Goal: Information Seeking & Learning: Learn about a topic

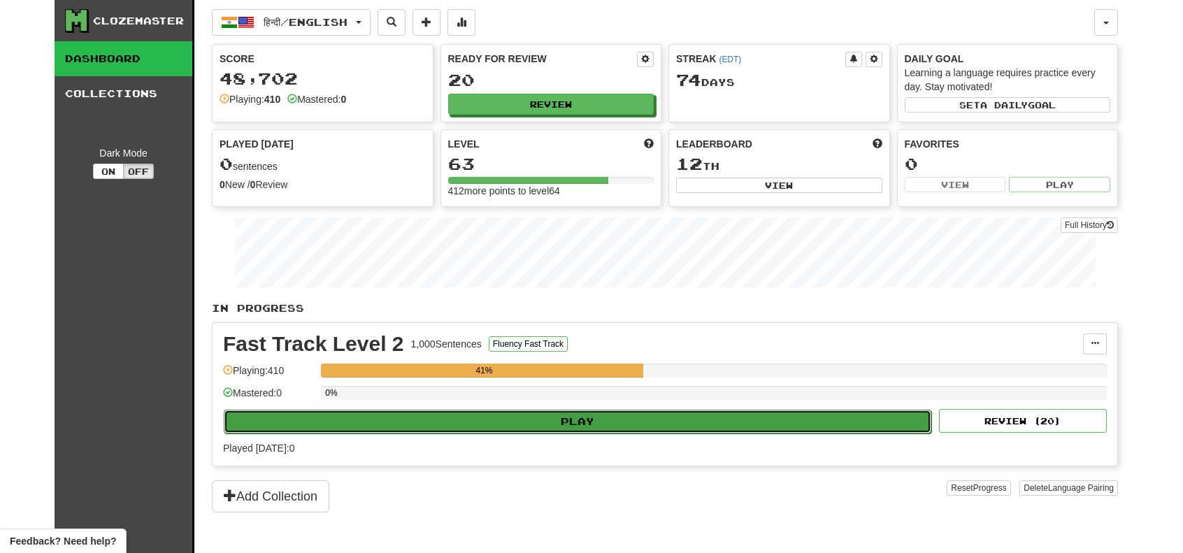
click at [643, 419] on button "Play" at bounding box center [578, 422] width 708 height 24
select select "**"
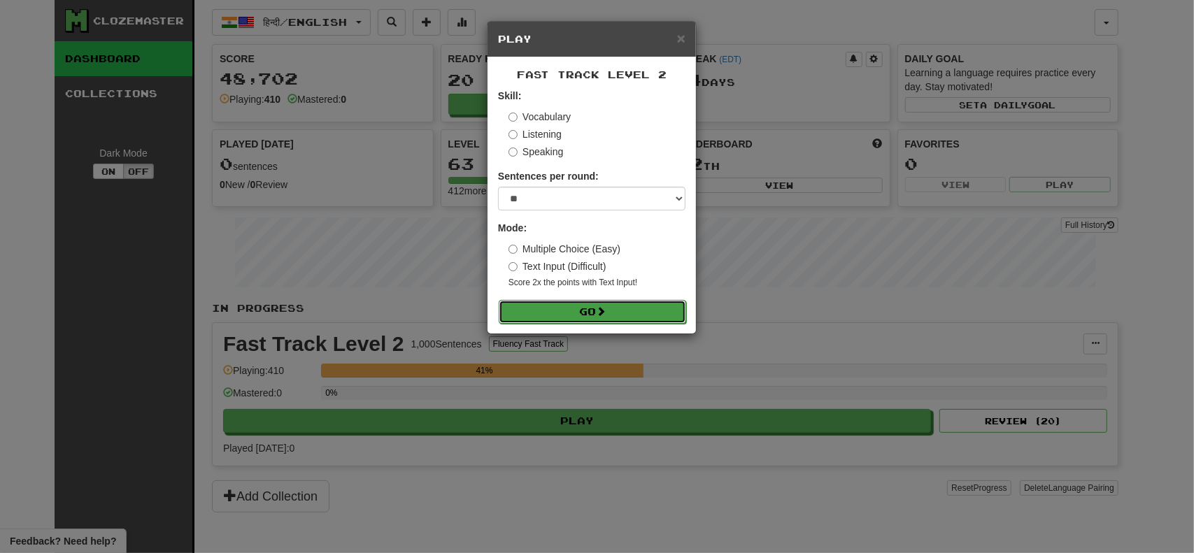
click at [599, 304] on button "Go" at bounding box center [592, 312] width 187 height 24
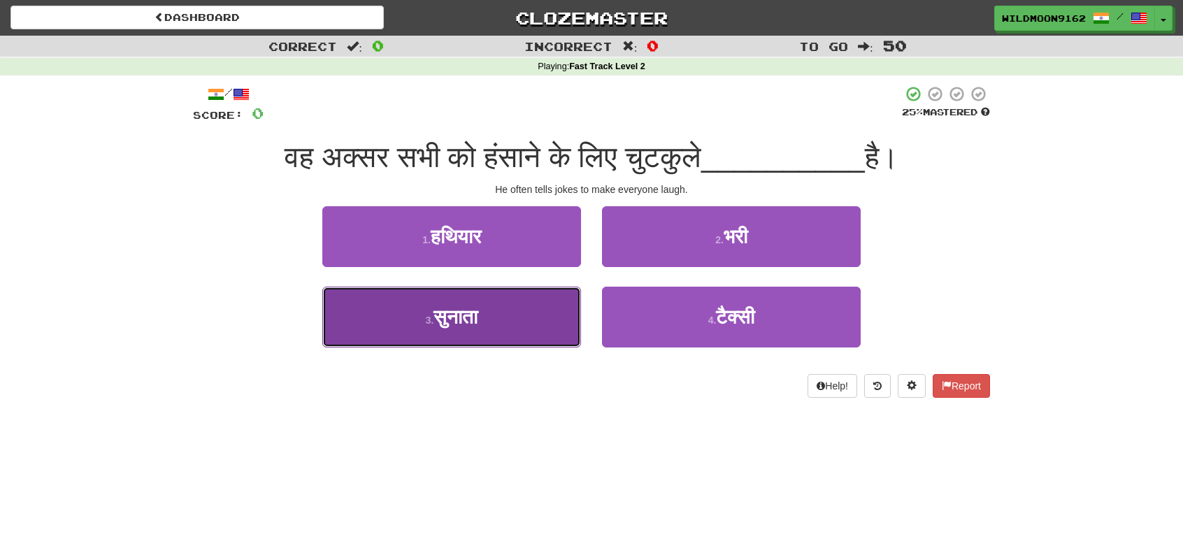
click at [513, 335] on button "3 . सुनाता" at bounding box center [451, 317] width 259 height 61
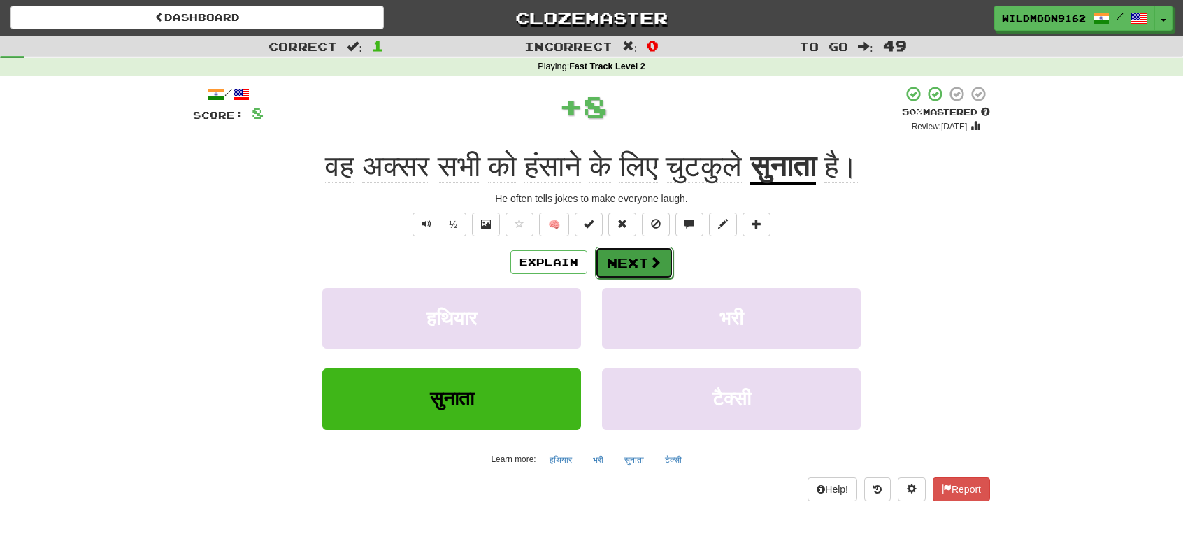
click at [626, 255] on button "Next" at bounding box center [634, 263] width 78 height 32
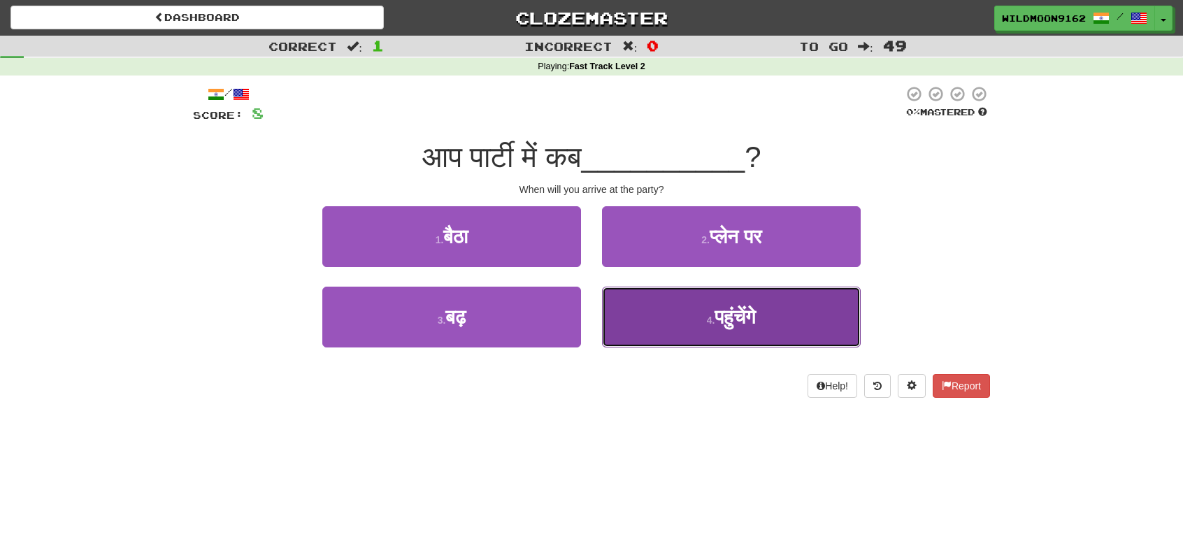
click at [685, 315] on button "4 . पहुंचेंगे" at bounding box center [731, 317] width 259 height 61
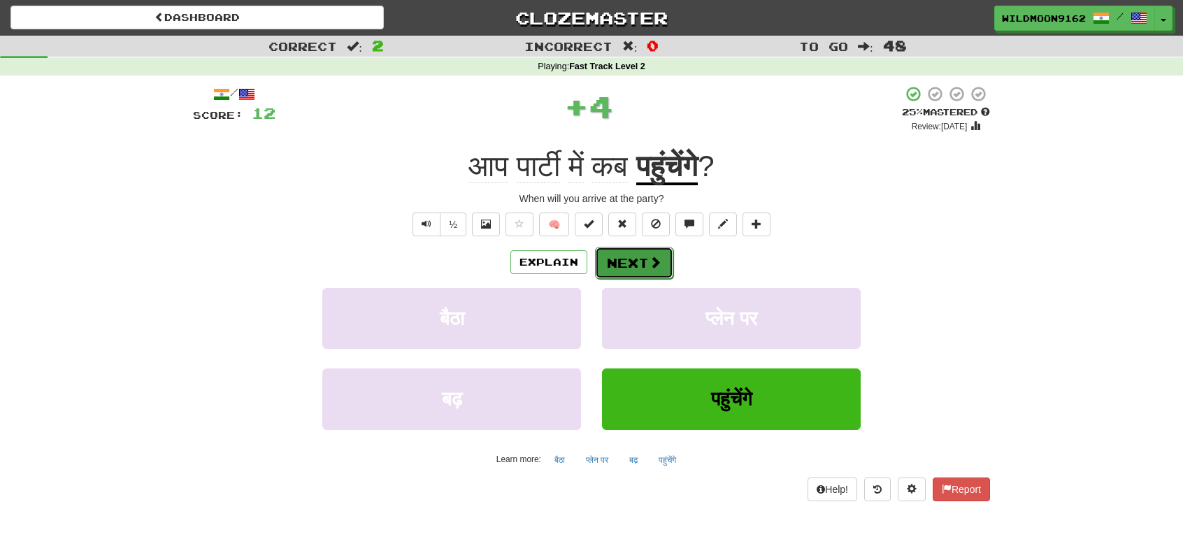
click at [641, 266] on button "Next" at bounding box center [634, 263] width 78 height 32
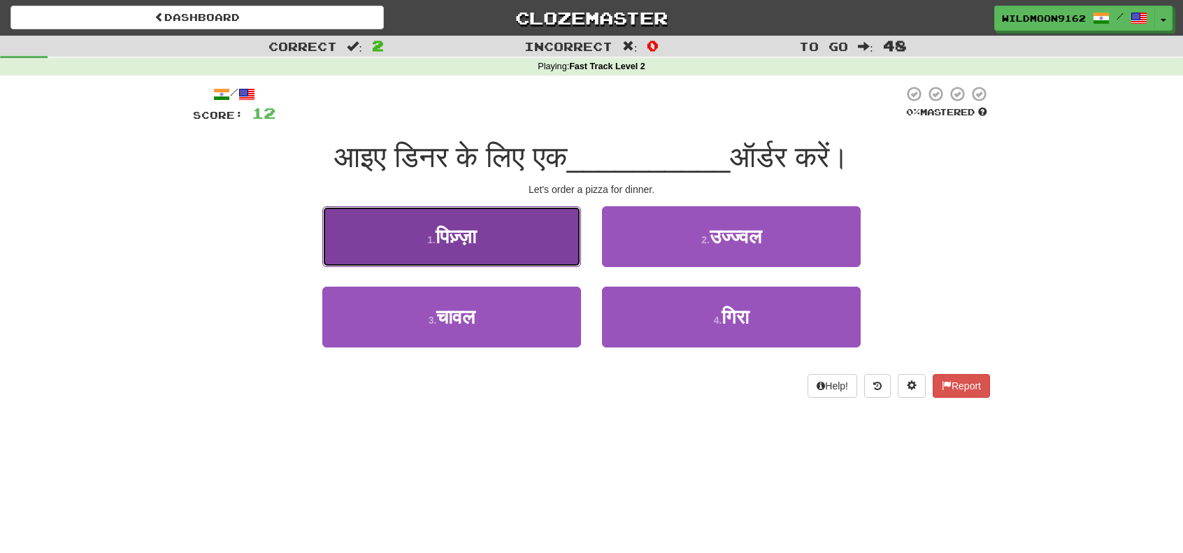
click at [475, 243] on span "पिज़्ज़ा" at bounding box center [456, 237] width 41 height 22
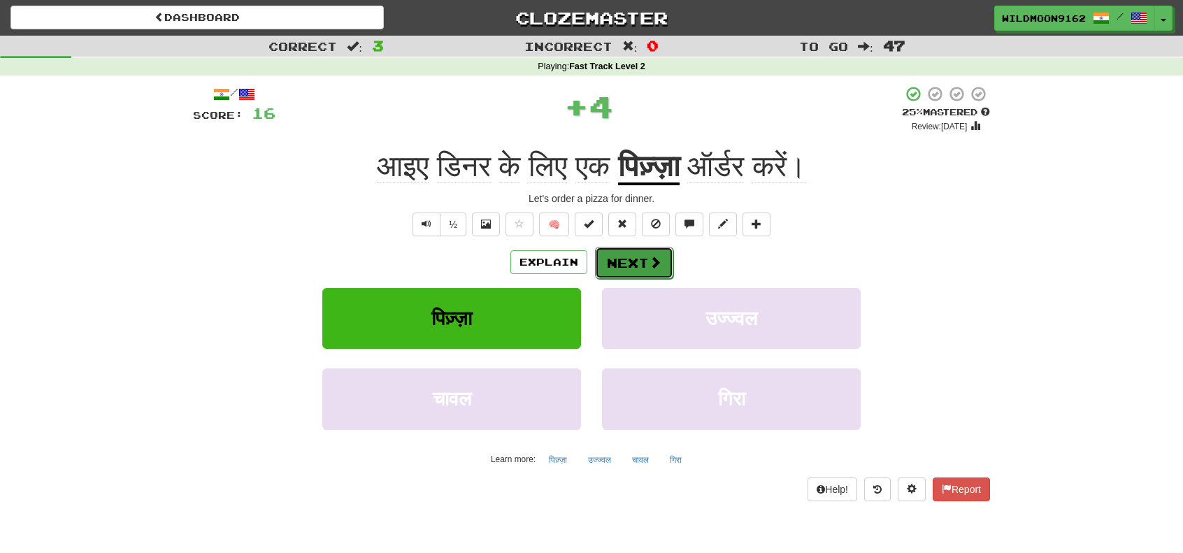
click at [617, 251] on button "Next" at bounding box center [634, 263] width 78 height 32
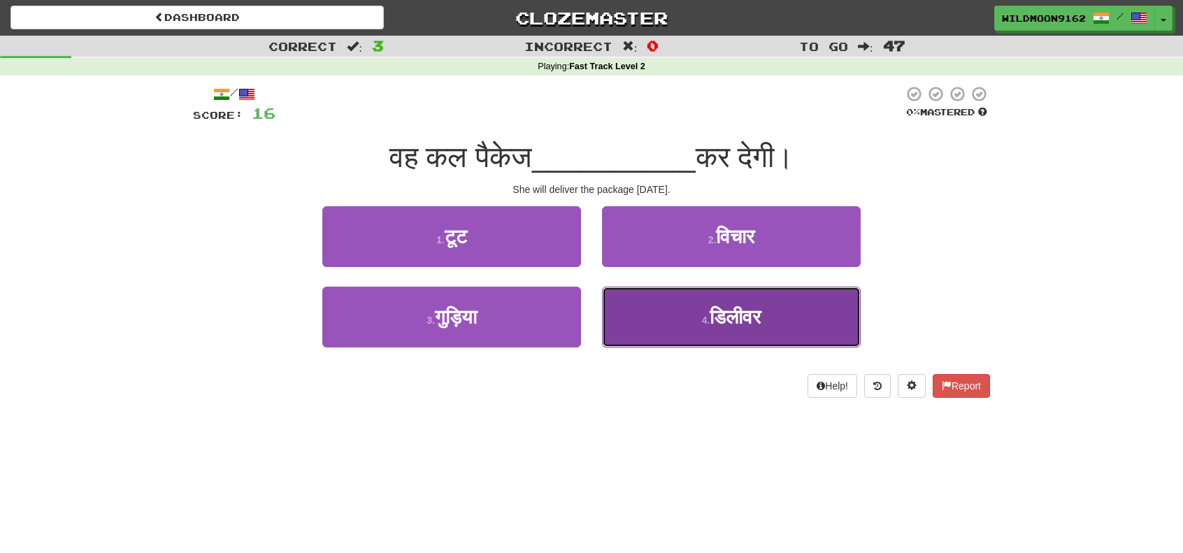
click at [717, 316] on span "डिलीवर" at bounding box center [735, 317] width 51 height 22
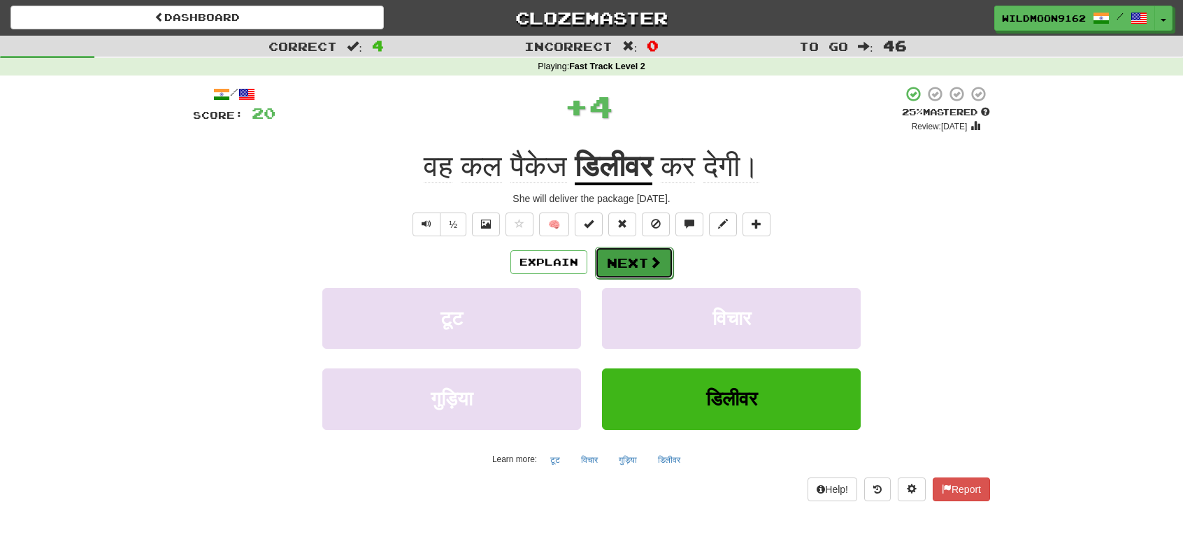
click at [636, 263] on button "Next" at bounding box center [634, 263] width 78 height 32
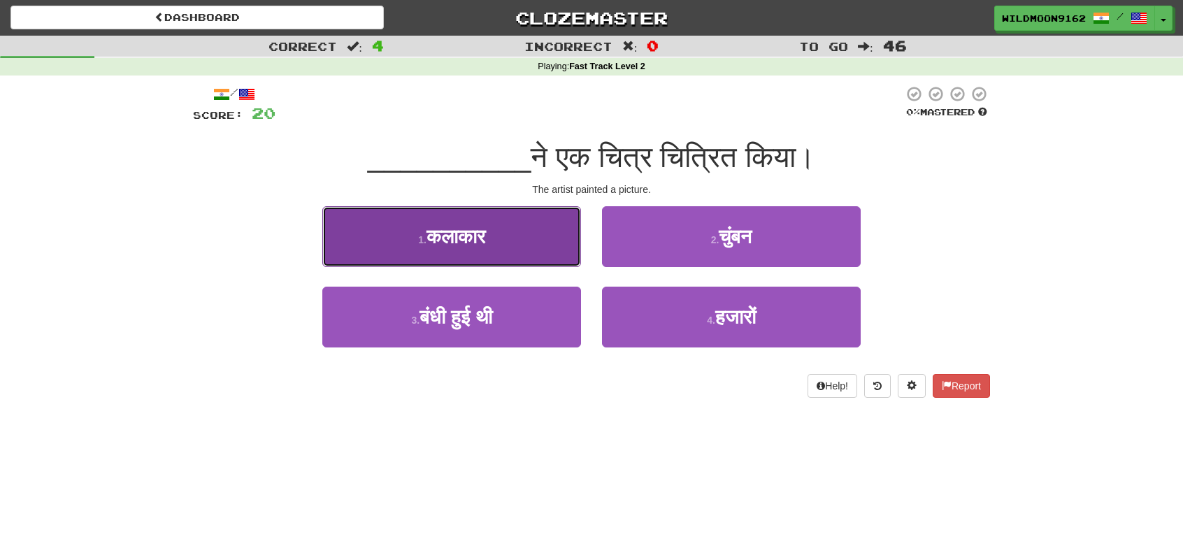
click at [527, 243] on button "1 . कलाकार" at bounding box center [451, 236] width 259 height 61
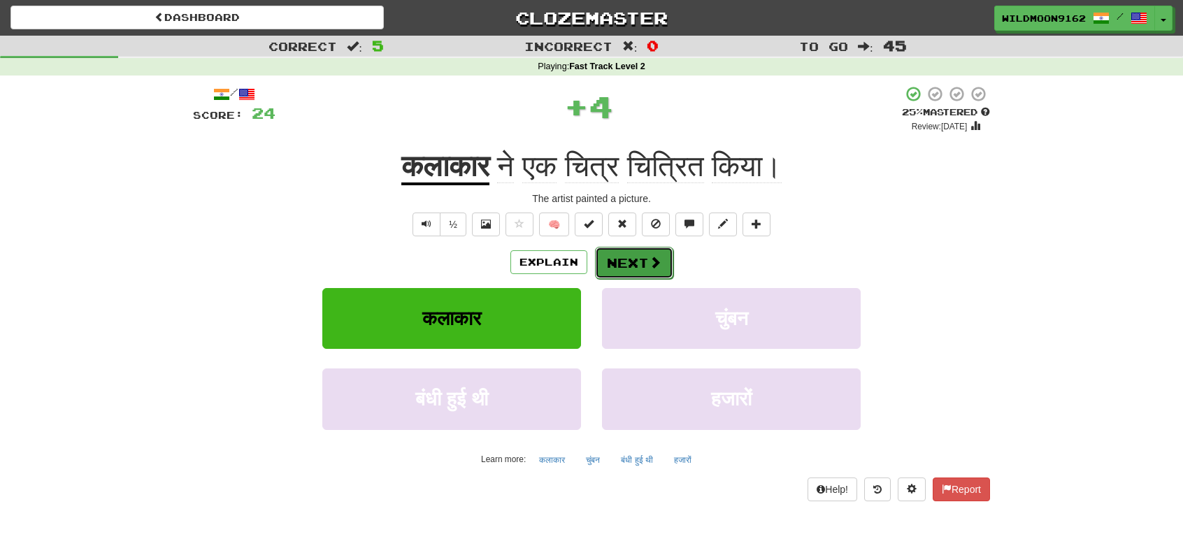
click at [641, 263] on button "Next" at bounding box center [634, 263] width 78 height 32
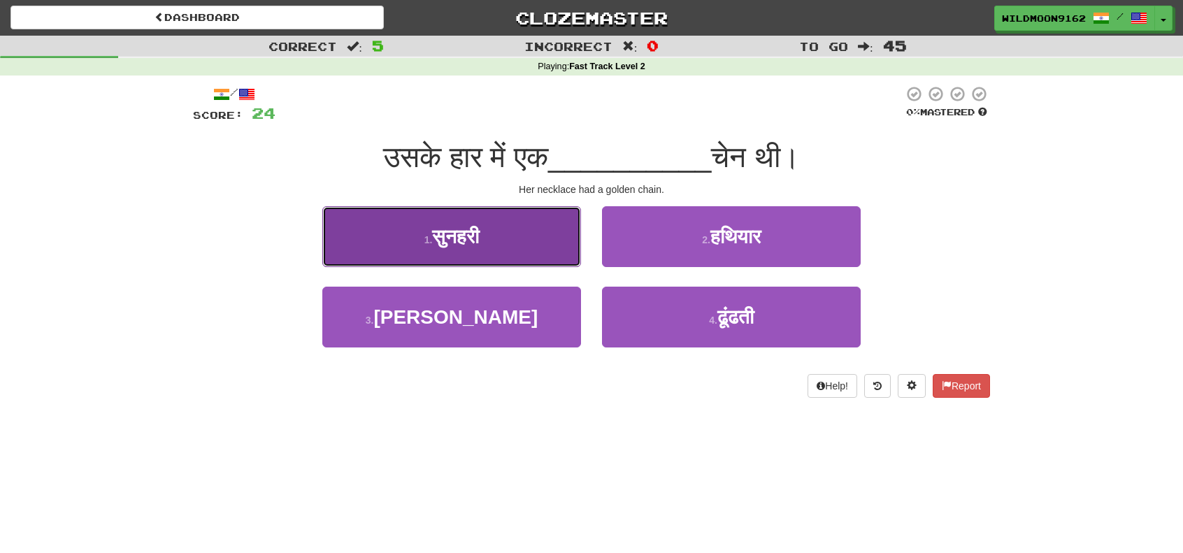
click at [468, 236] on span "सुनहरी" at bounding box center [455, 237] width 47 height 22
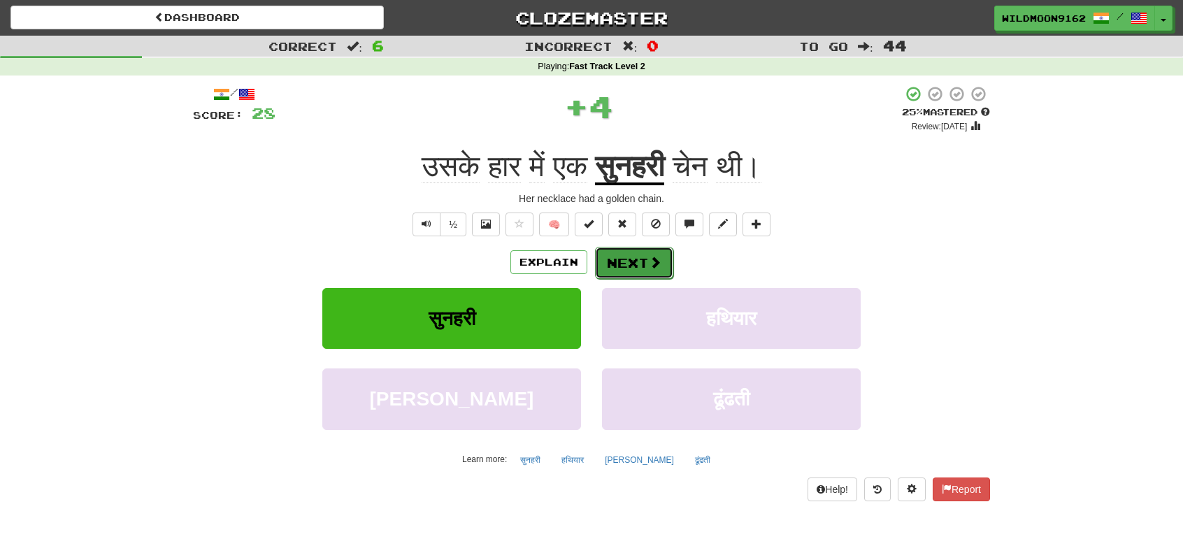
click at [617, 262] on button "Next" at bounding box center [634, 263] width 78 height 32
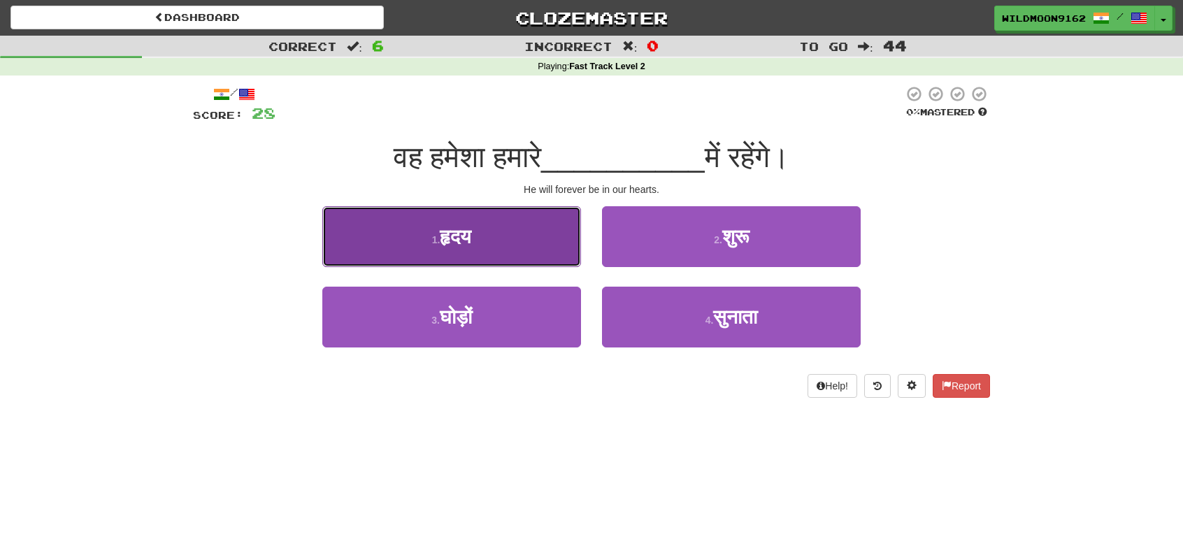
click at [458, 239] on span "हृदय" at bounding box center [455, 237] width 31 height 22
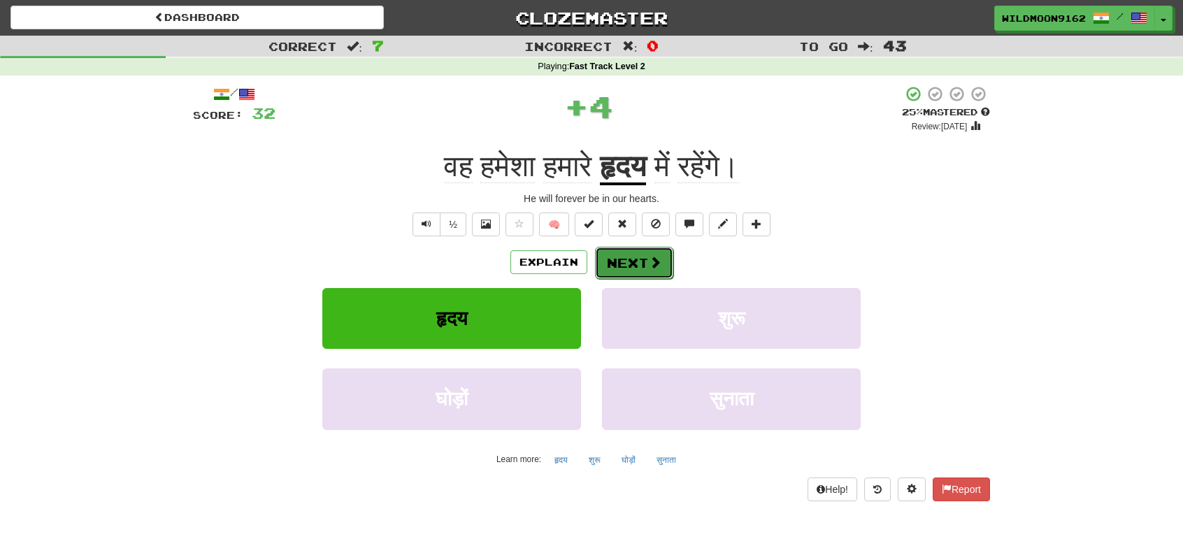
click at [642, 263] on button "Next" at bounding box center [634, 263] width 78 height 32
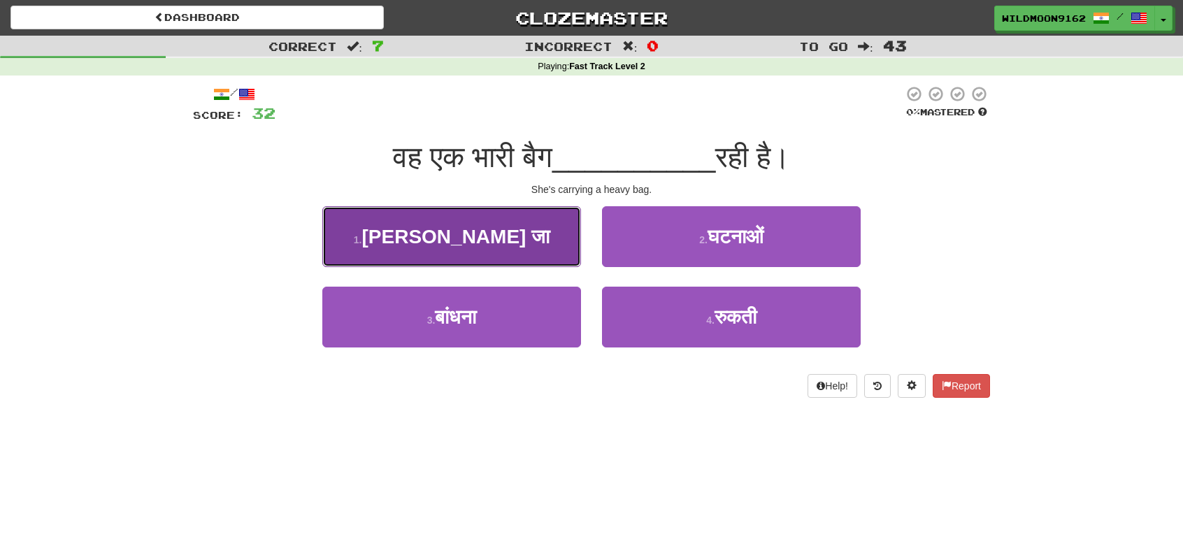
click at [458, 240] on span "[PERSON_NAME] जा" at bounding box center [456, 237] width 188 height 22
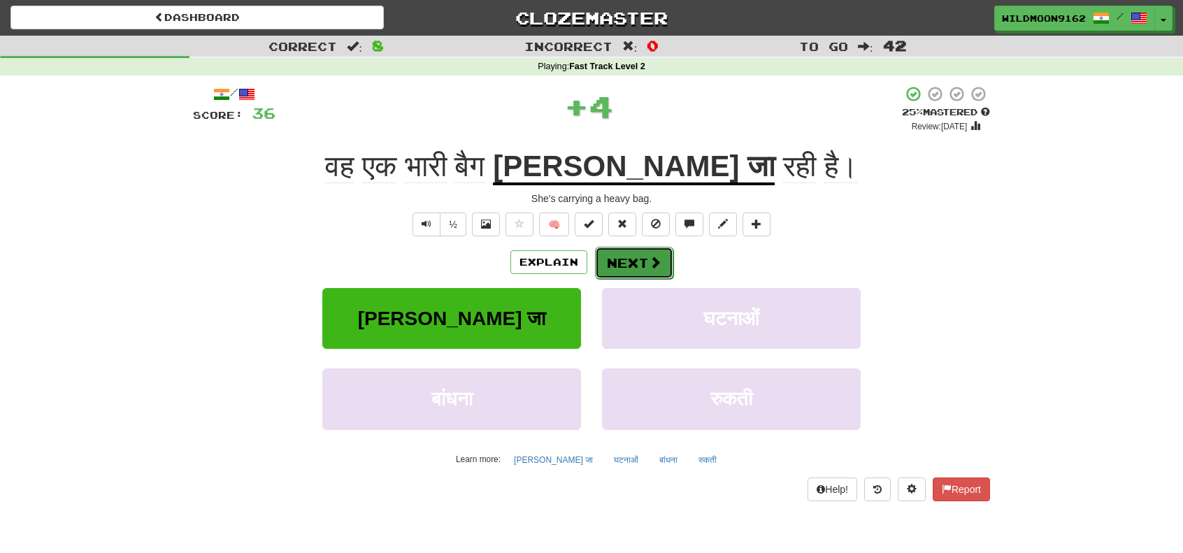
click at [628, 264] on button "Next" at bounding box center [634, 263] width 78 height 32
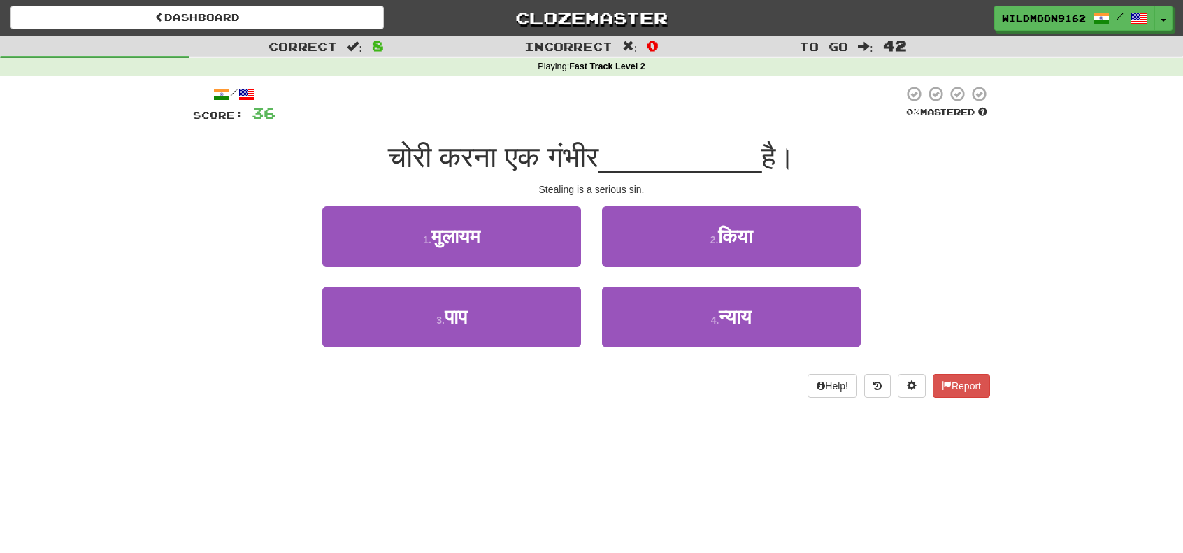
click at [1094, 403] on div "Correct : 8 Incorrect : 0 To go : 42 Playing : Fast Track Level 2 / Score: 36 0…" at bounding box center [591, 227] width 1183 height 382
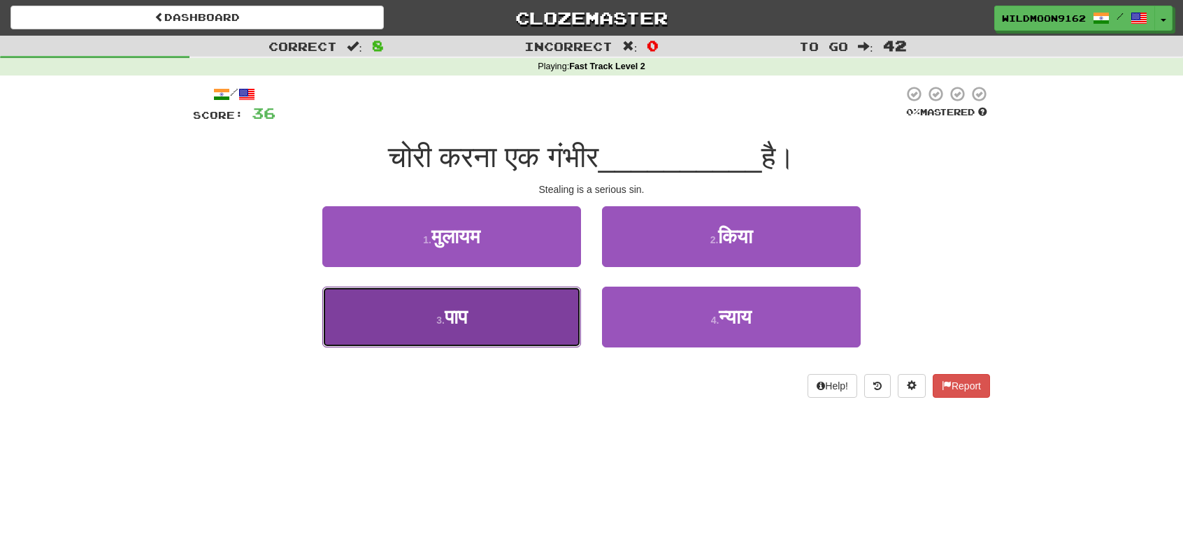
click at [514, 324] on button "3 . [GEOGRAPHIC_DATA]" at bounding box center [451, 317] width 259 height 61
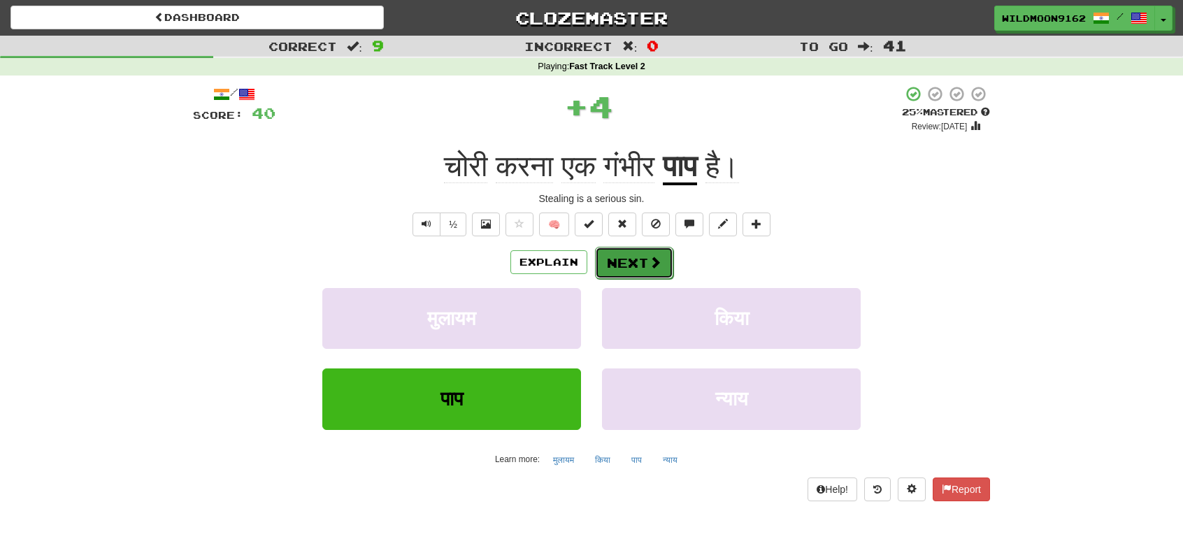
click at [653, 256] on span at bounding box center [655, 262] width 13 height 13
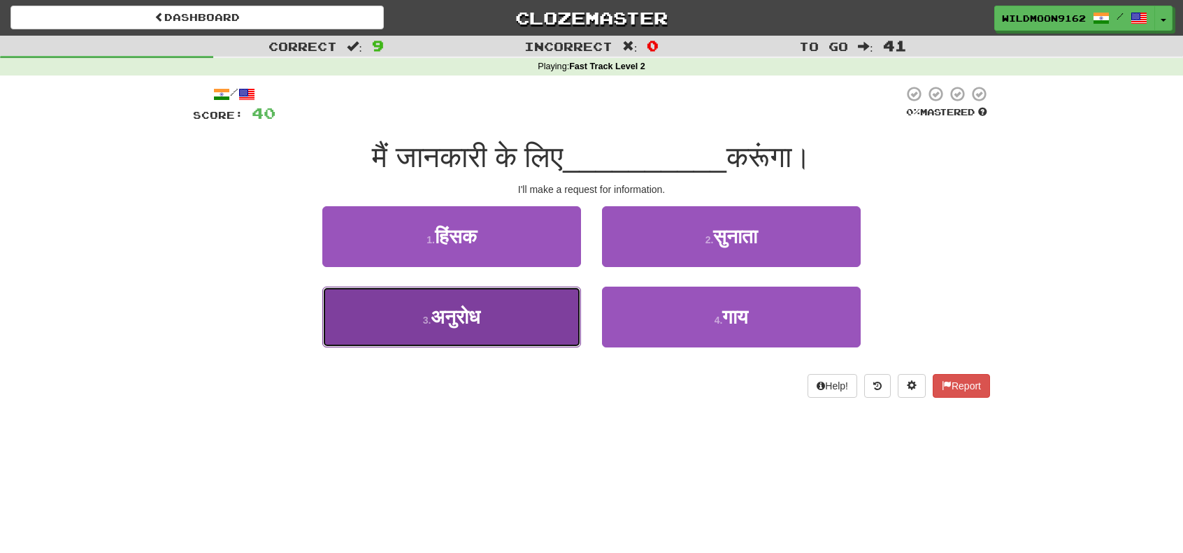
click at [397, 328] on button "3 . अनुरोध" at bounding box center [451, 317] width 259 height 61
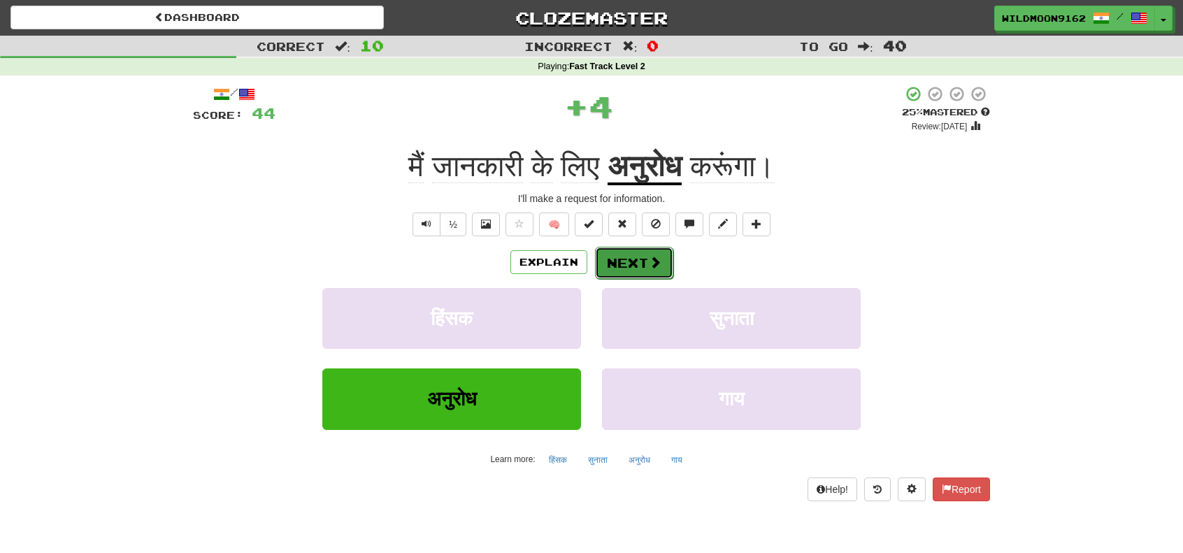
click at [635, 260] on button "Next" at bounding box center [634, 263] width 78 height 32
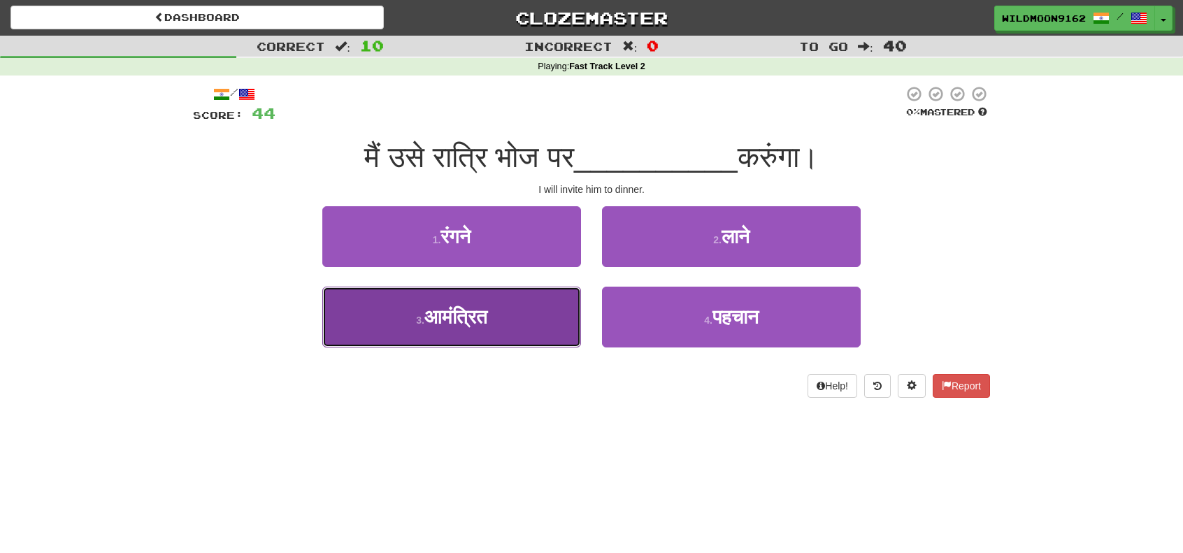
click at [459, 322] on span "आमंत्रित" at bounding box center [455, 317] width 63 height 22
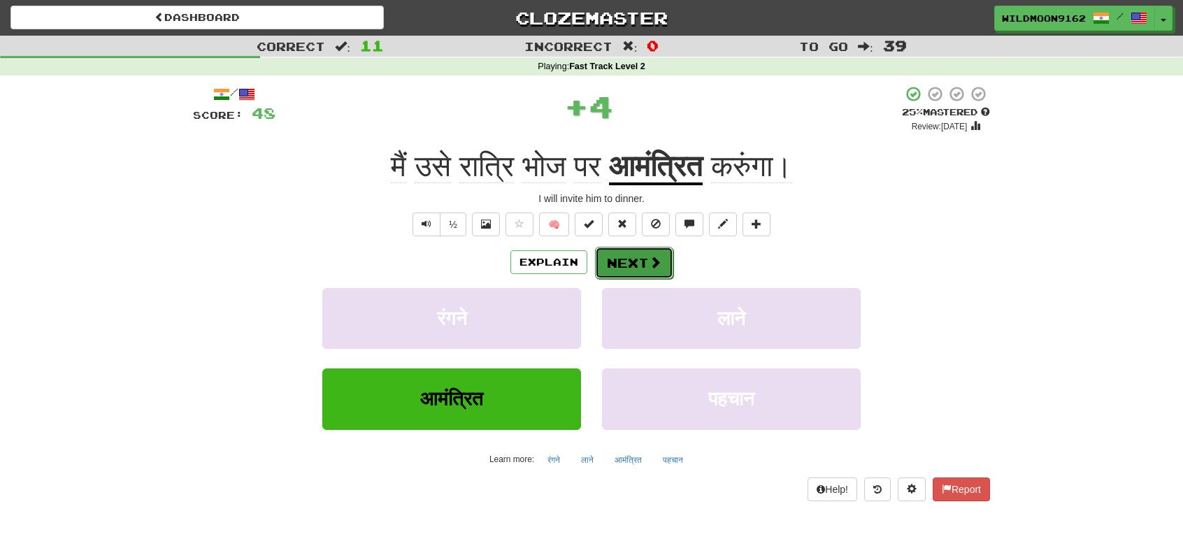
click at [627, 258] on button "Next" at bounding box center [634, 263] width 78 height 32
